Goal: Go to known website: Access a specific website the user already knows

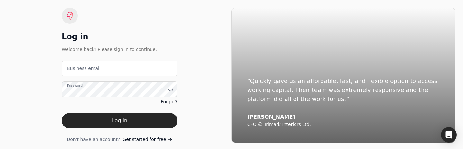
scroll to position [2, 0]
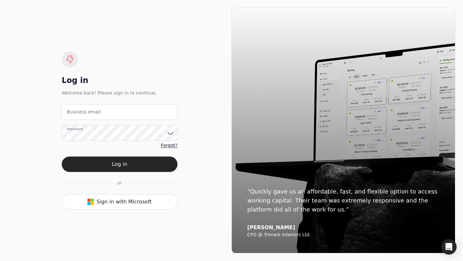
click at [175, 30] on div "Log in Welcome back! Please sign in to continue. Business email Password Forgot…" at bounding box center [120, 131] width 224 height 246
